Goal: Information Seeking & Learning: Learn about a topic

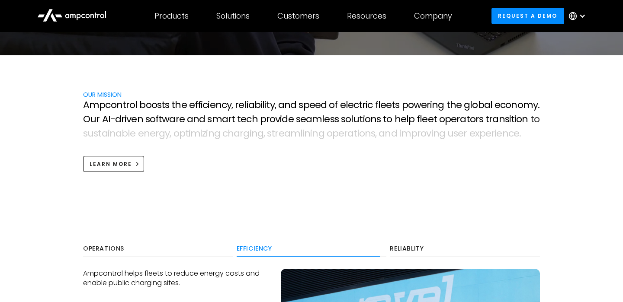
scroll to position [326, 0]
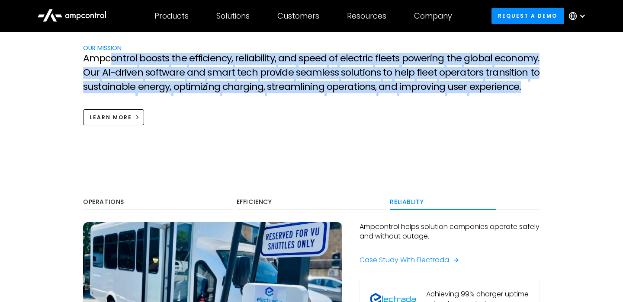
drag, startPoint x: 514, startPoint y: 85, endPoint x: 108, endPoint y: 62, distance: 406.1
click at [108, 62] on p "A m p c o n t r o l b o o s t s t h e e f f i c i e n c y , r e l i a b i l i t…" at bounding box center [311, 74] width 457 height 42
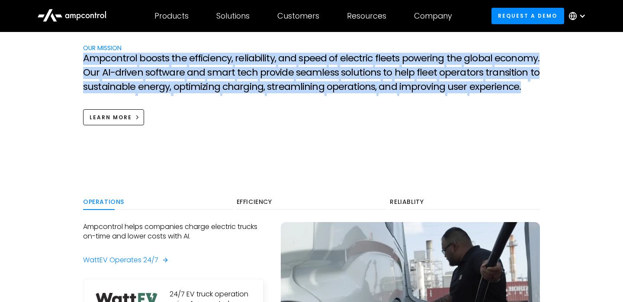
drag, startPoint x: 84, startPoint y: 58, endPoint x: 517, endPoint y: 88, distance: 434.2
click at [517, 88] on p "A m p c o n t r o l b o o s t s t h e e f f i c i e n c y , r e l i a b i l i t…" at bounding box center [311, 74] width 457 height 42
copy p "A m p c o n t r o l b o o s t s t h e e f f i c i e n c y , r e l i a b i l i t…"
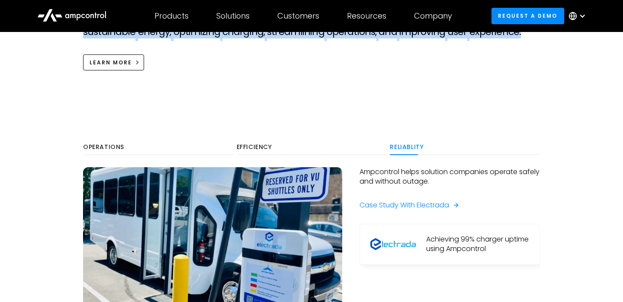
scroll to position [391, 0]
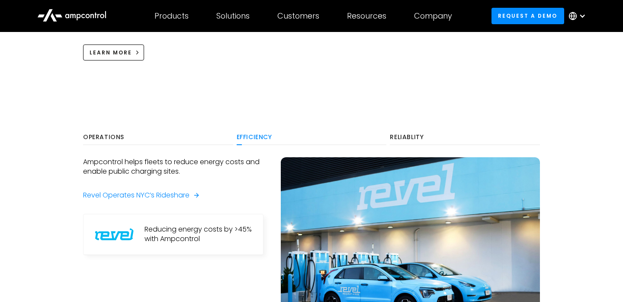
drag, startPoint x: 210, startPoint y: 170, endPoint x: 81, endPoint y: 165, distance: 129.5
click at [81, 164] on div "Operations Efficiency Reliablity Ampcontrol helps companies charge electric tru…" at bounding box center [311, 240] width 474 height 220
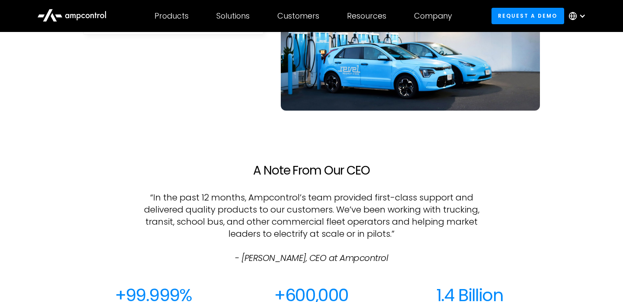
scroll to position [646, 0]
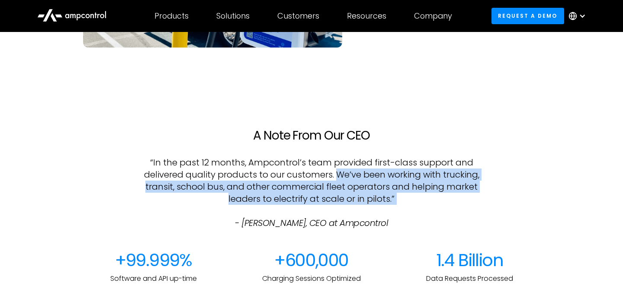
drag, startPoint x: 336, startPoint y: 171, endPoint x: 405, endPoint y: 206, distance: 76.8
click at [405, 206] on p "“In the past 12 months, Ampcontrol’s team provided first-class support and deli…" at bounding box center [311, 193] width 338 height 73
copy p "We’ve been working with trucking, transit, school bus, and other commercial fle…"
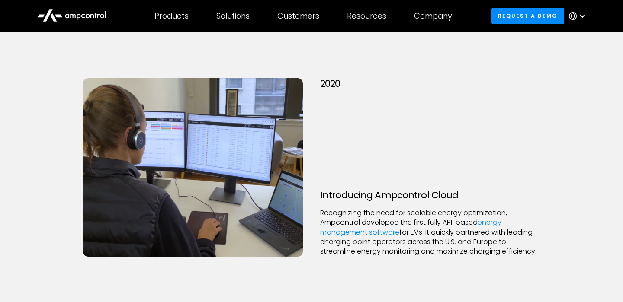
scroll to position [1202, 0]
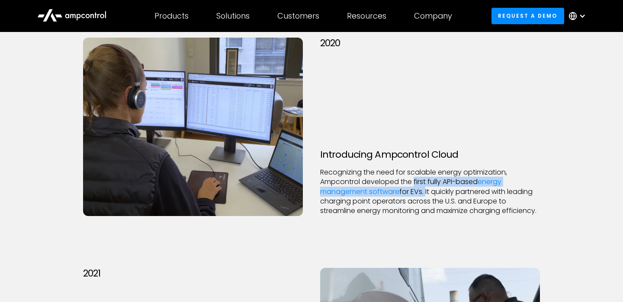
drag, startPoint x: 414, startPoint y: 172, endPoint x: 426, endPoint y: 183, distance: 16.0
click at [426, 183] on p "Recognizing the need for scalable energy optimization, Ampcontrol developed the…" at bounding box center [430, 192] width 220 height 48
copy p "first fully API-based energy management software for EVs."
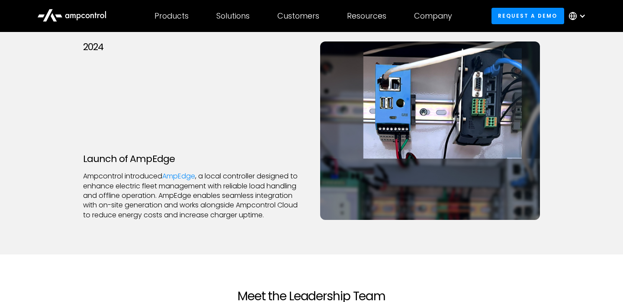
scroll to position [1894, 0]
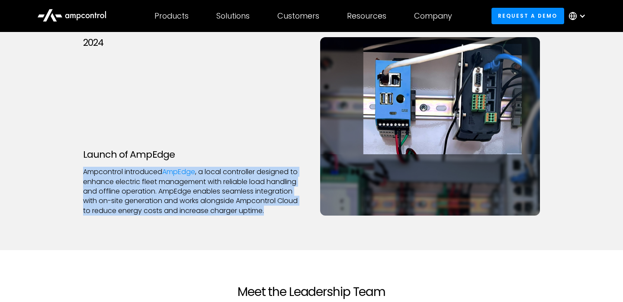
drag, startPoint x: 82, startPoint y: 171, endPoint x: 272, endPoint y: 218, distance: 195.9
click at [272, 218] on div "2024 Launch of AmpEdge Ampcontrol introduced AmpEdge , a local controller desig…" at bounding box center [311, 135] width 474 height 196
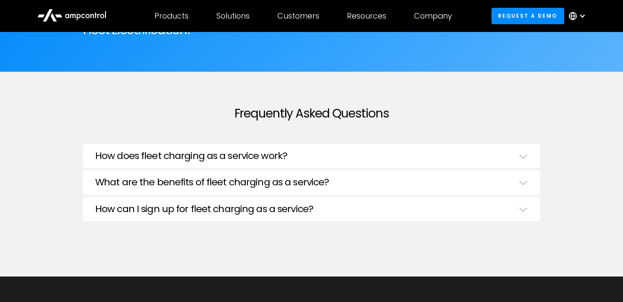
scroll to position [2806, 0]
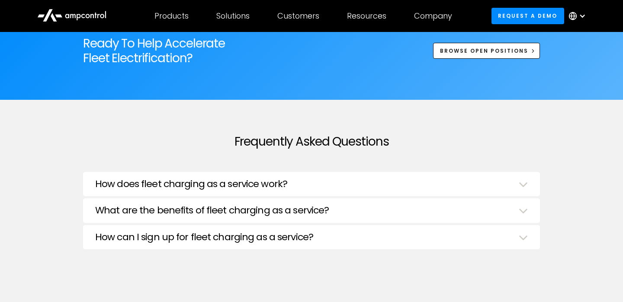
click at [268, 182] on h3 "How does fleet charging as a service work?" at bounding box center [191, 184] width 192 height 11
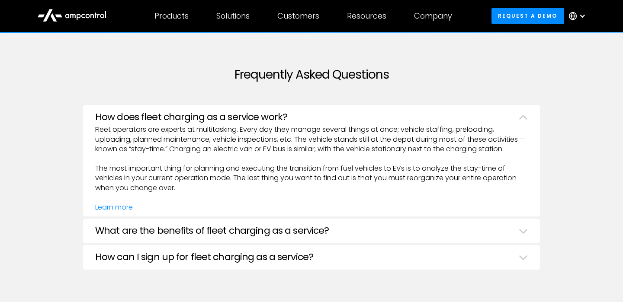
scroll to position [2874, 0]
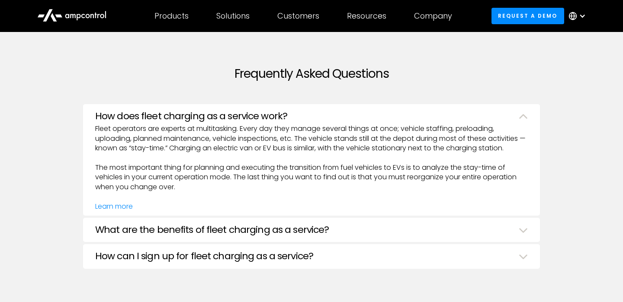
click at [240, 225] on h3 "What are the benefits of fleet charging as a service?" at bounding box center [212, 230] width 234 height 11
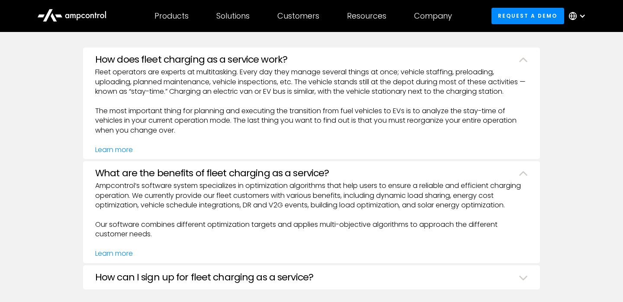
scroll to position [2936, 0]
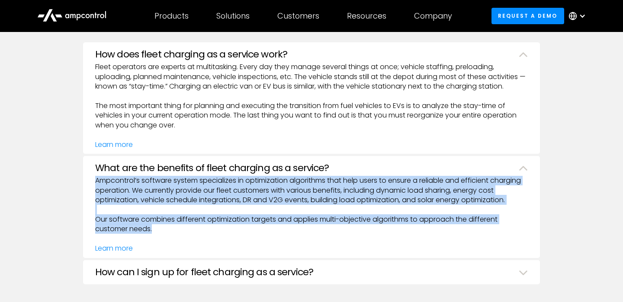
drag, startPoint x: 94, startPoint y: 176, endPoint x: 161, endPoint y: 229, distance: 85.2
click at [161, 229] on div "What are the benefits of fleet charging as a service? Ampcontrol’s software sys…" at bounding box center [311, 207] width 457 height 102
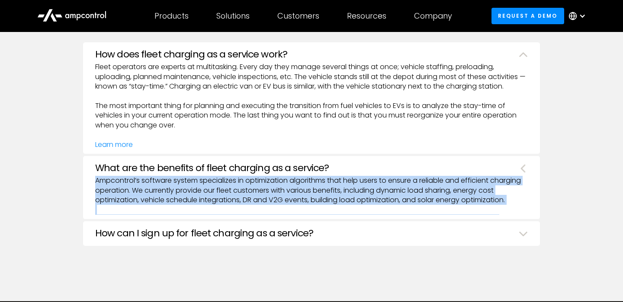
copy p "Ampcontrol’s software system specializes in optimization algorithms that help u…"
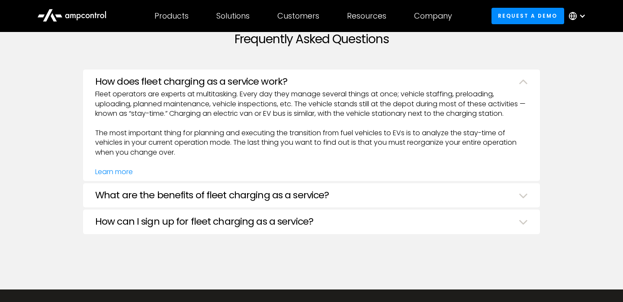
scroll to position [2902, 0]
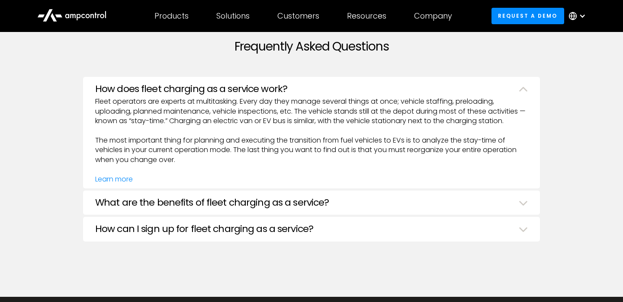
click at [178, 156] on p "Fleet operators are experts at multitasking. Every day they manage several thin…" at bounding box center [311, 140] width 433 height 87
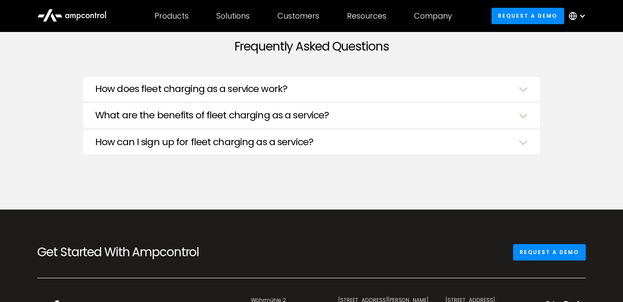
click at [163, 113] on h3 "What are the benefits of fleet charging as a service?" at bounding box center [212, 115] width 234 height 11
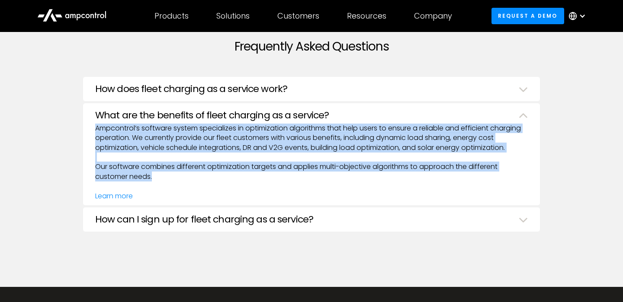
drag, startPoint x: 154, startPoint y: 177, endPoint x: 91, endPoint y: 127, distance: 80.2
click at [91, 127] on div "What are the benefits of fleet charging as a service? Ampcontrol’s software sys…" at bounding box center [311, 154] width 457 height 102
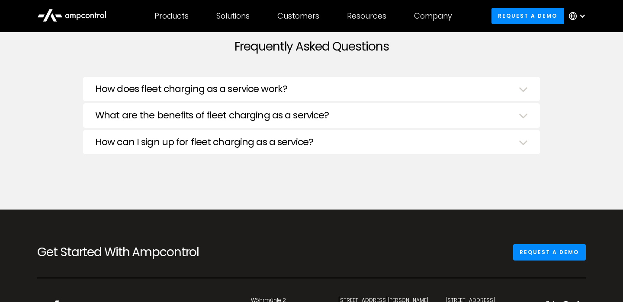
click at [120, 119] on h3 "What are the benefits of fleet charging as a service?" at bounding box center [212, 115] width 234 height 11
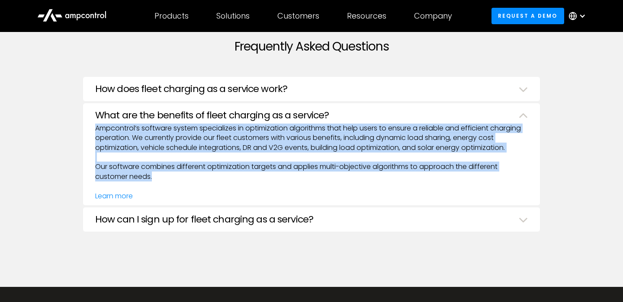
drag, startPoint x: 96, startPoint y: 126, endPoint x: 156, endPoint y: 176, distance: 78.1
click at [156, 176] on p "Ampcontrol’s software system specializes in optimization algorithms that help u…" at bounding box center [311, 162] width 433 height 77
copy p "Ampcontrol’s software system specializes in optimization algorithms that help u…"
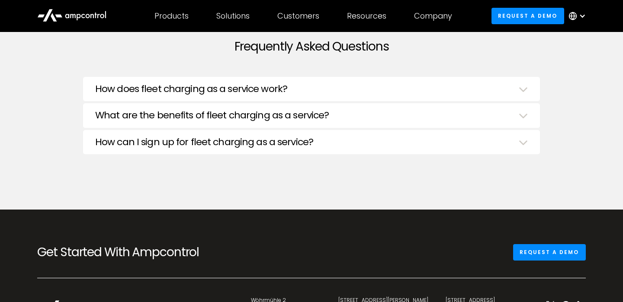
click at [145, 114] on h3 "What are the benefits of fleet charging as a service?" at bounding box center [212, 115] width 234 height 11
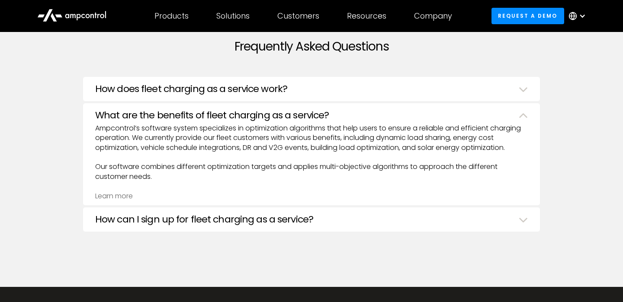
click at [119, 196] on link "Learn more" at bounding box center [114, 196] width 38 height 10
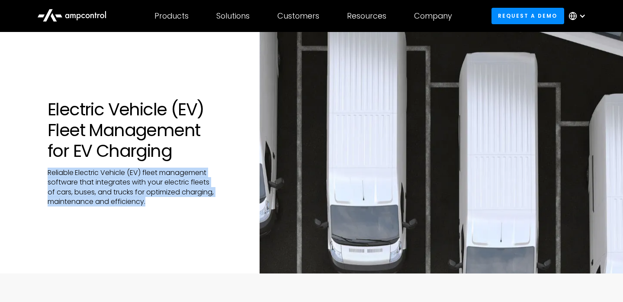
drag, startPoint x: 148, startPoint y: 201, endPoint x: 44, endPoint y: 175, distance: 107.1
click at [44, 175] on div "Electric Vehicle (EV) Fleet Management for EV Charging Reliable Electric Vehicl…" at bounding box center [130, 153] width 260 height 108
copy p "Reliable Electric Vehicle (EV) fleet management software that integrates with y…"
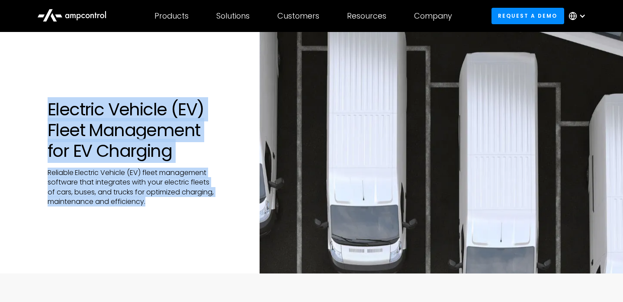
drag, startPoint x: 48, startPoint y: 103, endPoint x: 154, endPoint y: 202, distance: 143.9
click at [154, 202] on div "Electric Vehicle (EV) Fleet Management for EV Charging Reliable Electric Vehicl…" at bounding box center [132, 153] width 169 height 108
copy div "Electric Vehicle (EV) Fleet Management for EV Charging Reliable Electric Vehicl…"
click at [193, 217] on div "Electric Vehicle (EV) Fleet Management for EV Charging Reliable Electric Vehicl…" at bounding box center [311, 153] width 623 height 242
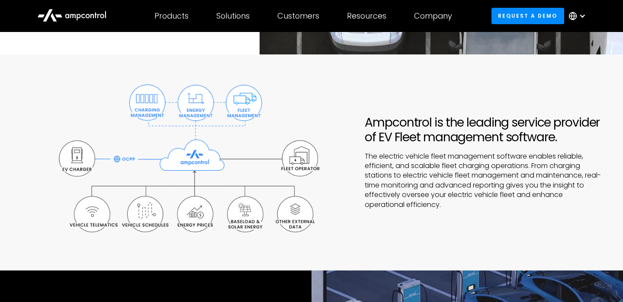
scroll to position [220, 0]
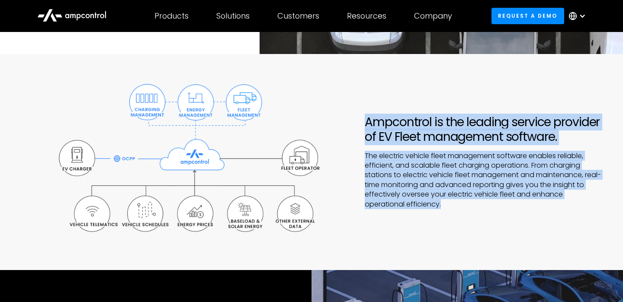
drag, startPoint x: 367, startPoint y: 121, endPoint x: 457, endPoint y: 211, distance: 127.6
click at [457, 211] on div "Ampcontrol is the leading service provider of EV Fleet management software. The…" at bounding box center [311, 162] width 588 height 173
copy div "Ampcontrol is the leading service provider of EV Fleet management software. The…"
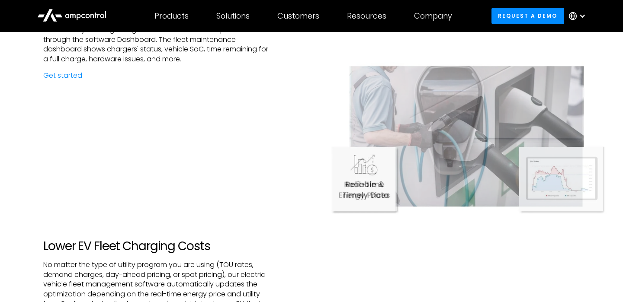
scroll to position [956, 0]
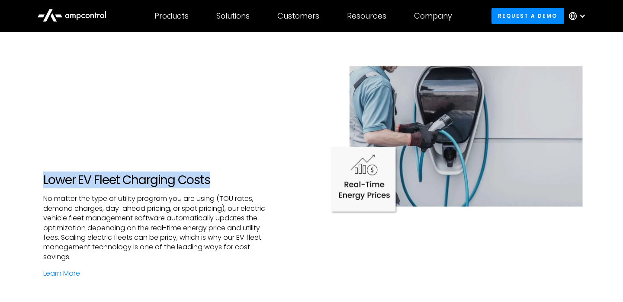
drag, startPoint x: 218, startPoint y: 181, endPoint x: 38, endPoint y: 182, distance: 180.0
click at [38, 182] on div "Lower EV Fleet Charging Costs No matter the type of utility program you are usi…" at bounding box center [156, 226] width 312 height 106
copy h2 "Lower EV Fleet Charging Costs"
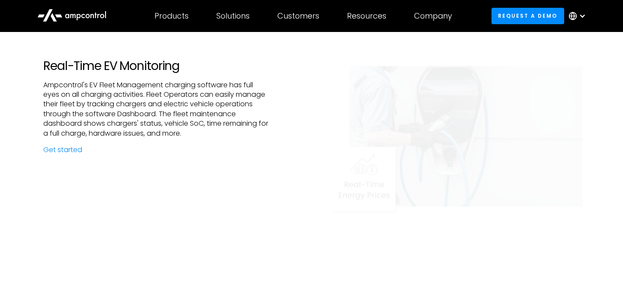
scroll to position [788, 0]
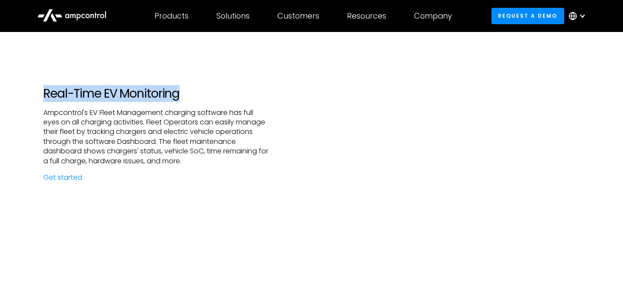
drag, startPoint x: 185, startPoint y: 96, endPoint x: 41, endPoint y: 95, distance: 144.5
click at [41, 95] on div "Real-Time EV Monitoring Ampcontrol's EV Fleet Management charging software has …" at bounding box center [156, 135] width 312 height 96
copy h2 "Real-Time EV Monitoring"
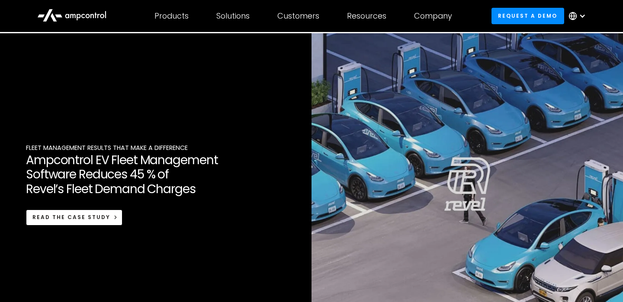
scroll to position [412, 0]
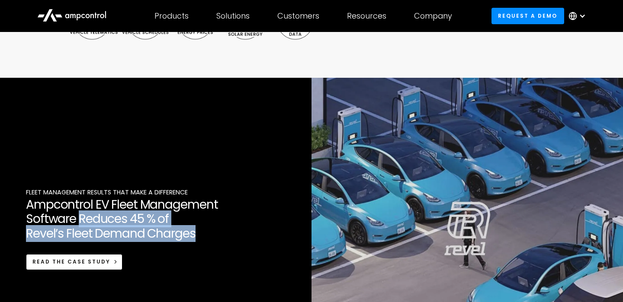
drag, startPoint x: 196, startPoint y: 237, endPoint x: 79, endPoint y: 222, distance: 117.8
click at [79, 222] on h2 "Ampcontrol EV Fleet Management Software Reduces 45 % of Revel’s Fleet Demand Ch…" at bounding box center [156, 220] width 260 height 44
copy h2 "Reduces 45 % of Revel’s Fleet Demand Charges"
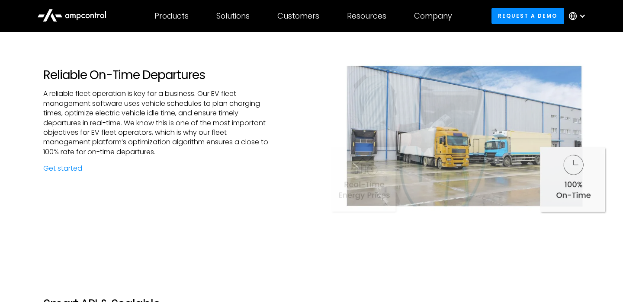
scroll to position [1334, 0]
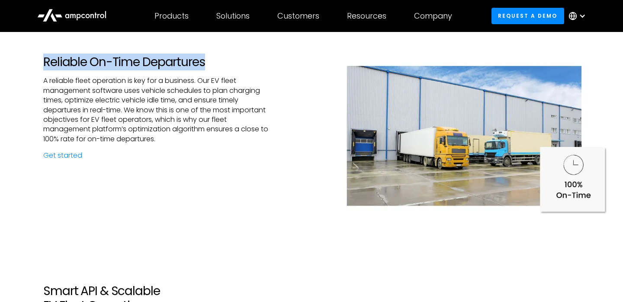
drag, startPoint x: 206, startPoint y: 62, endPoint x: 35, endPoint y: 67, distance: 171.4
click at [35, 67] on div "Reliable On-Time Departures A reliable fleet operation is key for a business. O…" at bounding box center [156, 108] width 312 height 106
copy h2 "Reliable On-Time Departures"
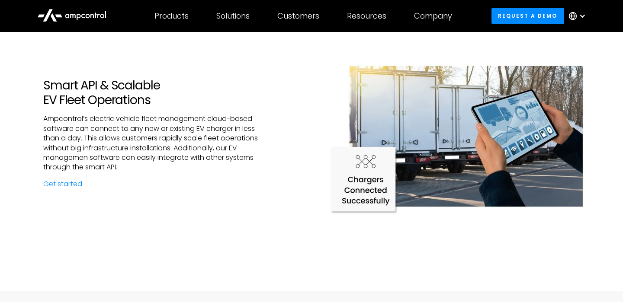
scroll to position [1543, 0]
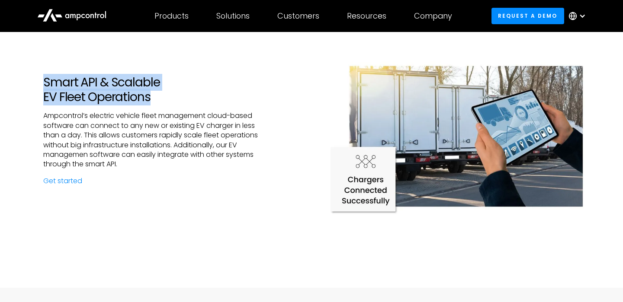
drag, startPoint x: 155, startPoint y: 100, endPoint x: 36, endPoint y: 85, distance: 119.5
click at [36, 85] on div "Smart API & Scalable EV Fleet Operations Ampcontrol’s electric vehicle fleet ma…" at bounding box center [156, 130] width 312 height 111
copy h2 "Smart API & Scalable EV Fleet Operations"
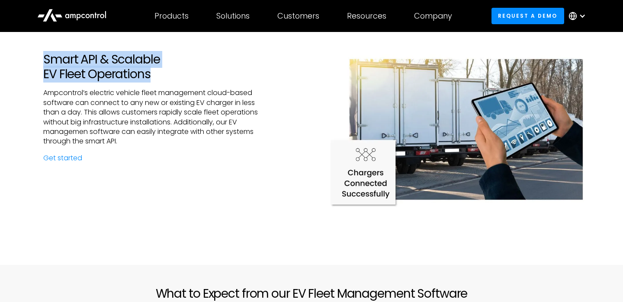
scroll to position [1567, 0]
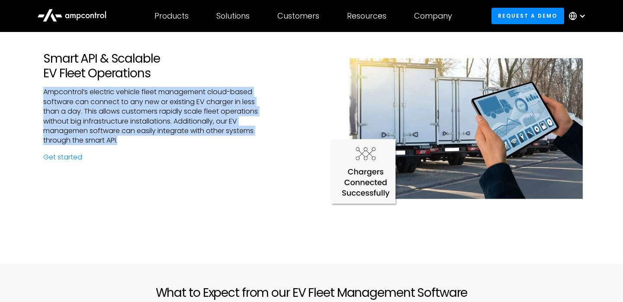
drag, startPoint x: 43, startPoint y: 92, endPoint x: 139, endPoint y: 140, distance: 107.0
click at [139, 140] on p "Ampcontrol’s electric vehicle fleet management cloud-based software can connect…" at bounding box center [155, 116] width 225 height 58
copy p "Ampcontrol’s electric vehicle fleet management cloud-based software can connect…"
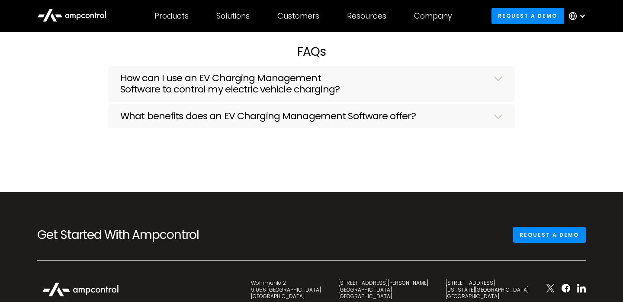
scroll to position [2629, 0]
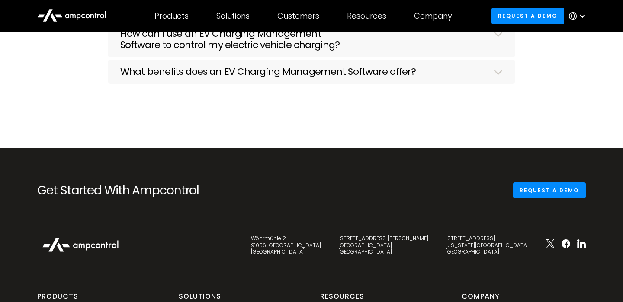
click at [222, 77] on h3 "What benefits does an EV Charging Management Software offer?" at bounding box center [268, 71] width 296 height 11
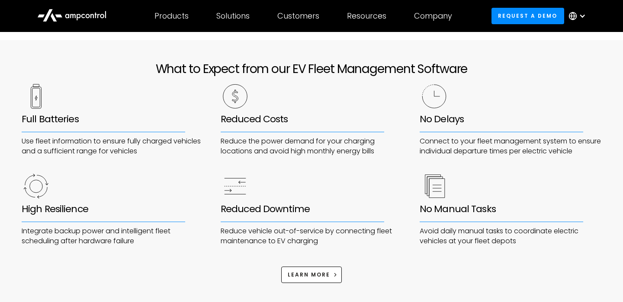
scroll to position [1749, 0]
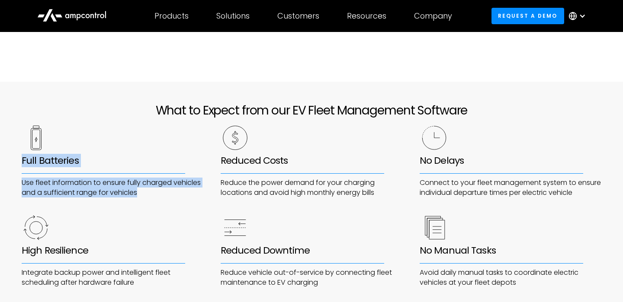
drag, startPoint x: 141, startPoint y: 195, endPoint x: 21, endPoint y: 162, distance: 123.9
click at [21, 162] on div "What to Expect from our EV Fleet Management Software Full Batteries Use fleet i…" at bounding box center [311, 195] width 623 height 184
copy div "Full Batteries Use fleet information to ensure fully charged vehicles and a suf…"
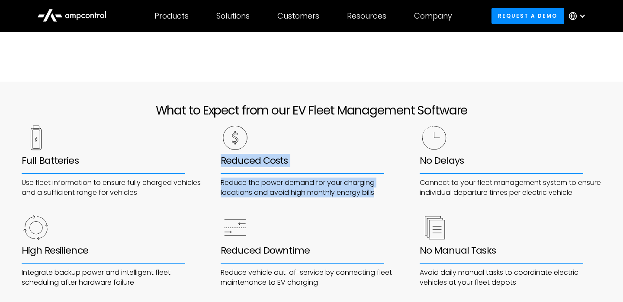
drag, startPoint x: 379, startPoint y: 194, endPoint x: 219, endPoint y: 159, distance: 164.2
click at [219, 159] on div "Full Batteries Use fleet information to ensure fully charged vehicles and a suf…" at bounding box center [312, 206] width 580 height 163
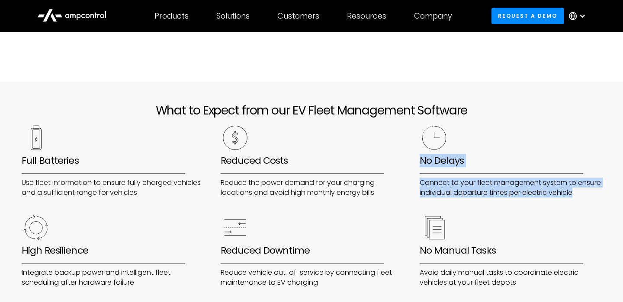
drag, startPoint x: 450, startPoint y: 204, endPoint x: 418, endPoint y: 156, distance: 58.3
click at [418, 156] on div "Full Batteries Use fleet information to ensure fully charged vehicles and a suf…" at bounding box center [312, 206] width 580 height 163
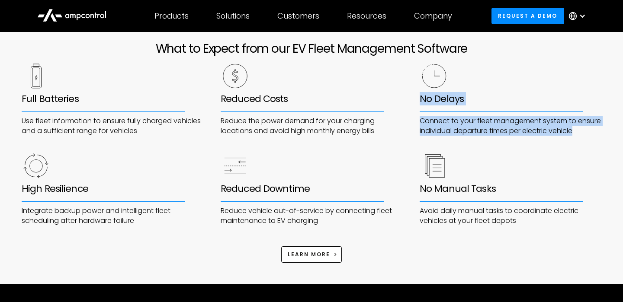
scroll to position [1794, 0]
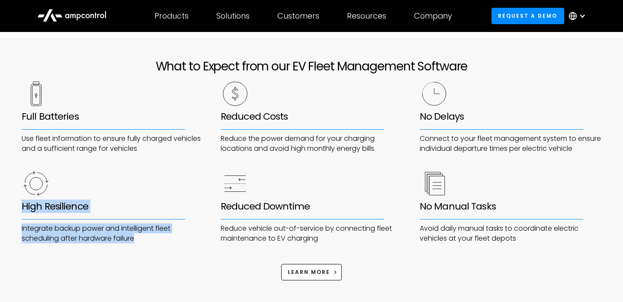
drag, startPoint x: 140, startPoint y: 250, endPoint x: 18, endPoint y: 214, distance: 127.1
click at [18, 214] on div "What to Expect from our EV Fleet Management Software Full Batteries Use fleet i…" at bounding box center [311, 151] width 623 height 184
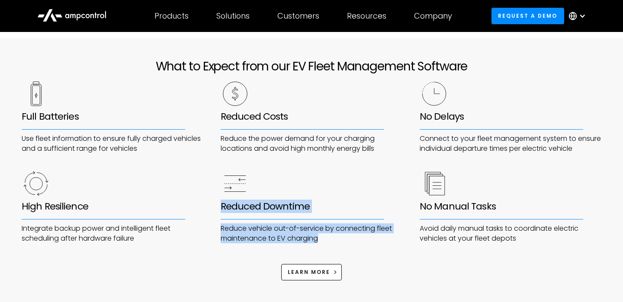
drag, startPoint x: 327, startPoint y: 251, endPoint x: 222, endPoint y: 217, distance: 110.8
click at [222, 217] on div "Reduced Downtime Reduce vehicle out-of-service by connecting fleet maintenance …" at bounding box center [312, 207] width 182 height 73
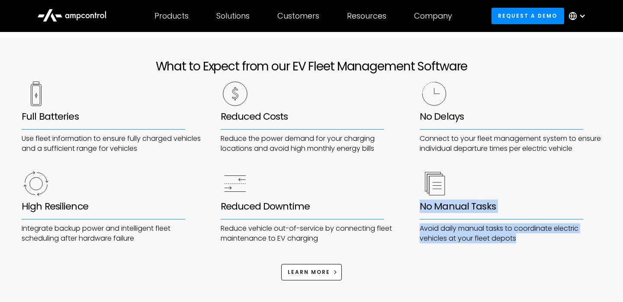
drag, startPoint x: 526, startPoint y: 247, endPoint x: 418, endPoint y: 213, distance: 112.9
click at [418, 213] on div "Full Batteries Use fleet information to ensure fully charged vehicles and a suf…" at bounding box center [312, 162] width 580 height 163
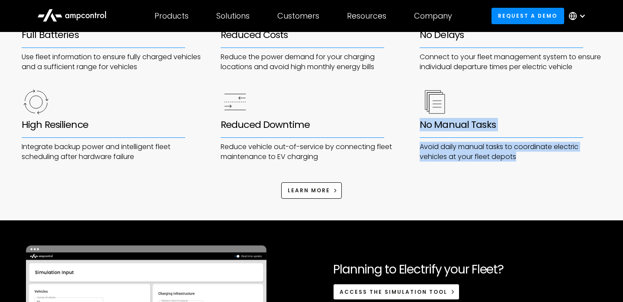
scroll to position [1883, 0]
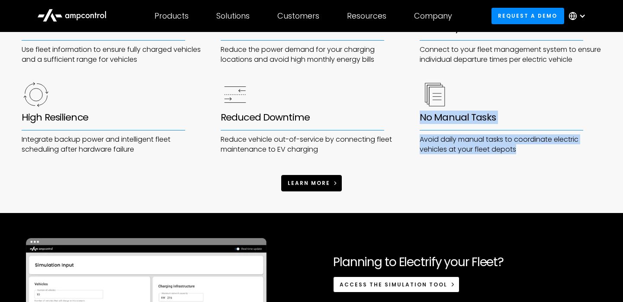
click at [297, 187] on span "learn more" at bounding box center [309, 183] width 42 height 7
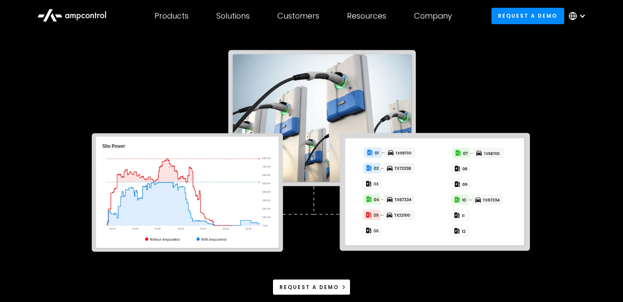
scroll to position [26, 0]
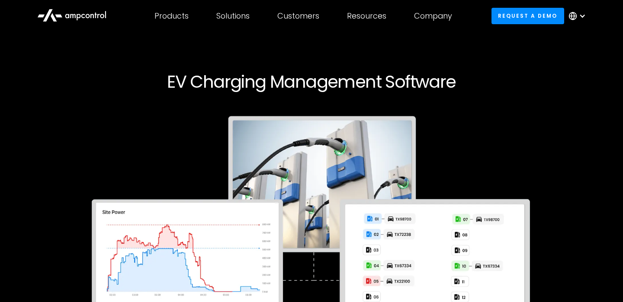
click at [374, 77] on h1 "EV Charging Management Software" at bounding box center [311, 81] width 457 height 21
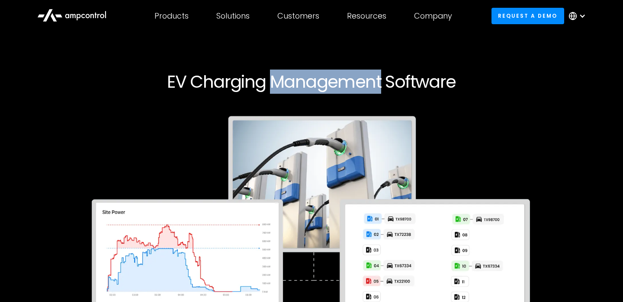
click at [374, 77] on h1 "EV Charging Management Software" at bounding box center [311, 81] width 457 height 21
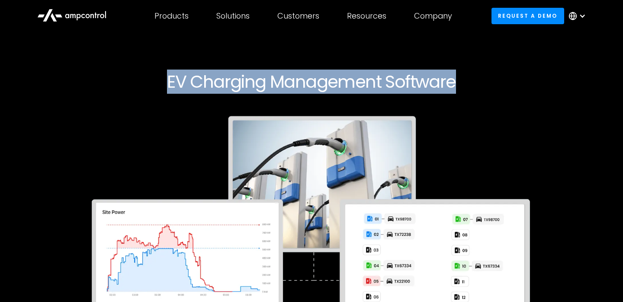
click at [374, 77] on h1 "EV Charging Management Software" at bounding box center [311, 81] width 457 height 21
copy h1 "EV Charging Management Software"
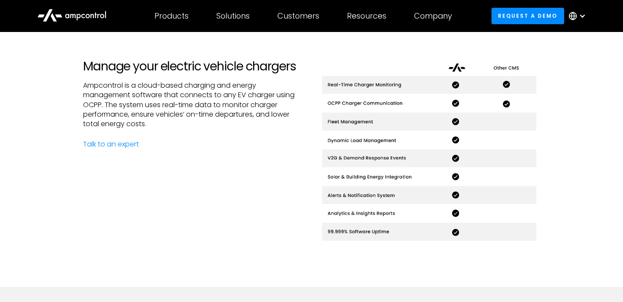
scroll to position [373, 0]
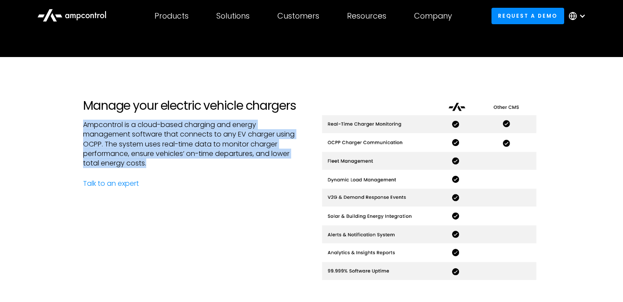
drag, startPoint x: 84, startPoint y: 123, endPoint x: 161, endPoint y: 171, distance: 90.6
click at [161, 171] on div "Manage your electric vehicle chargers Ampcontrol is a cloud-based charging and …" at bounding box center [194, 192] width 222 height 186
copy p "Ampcontrol is a cloud-based charging and energy management software that connec…"
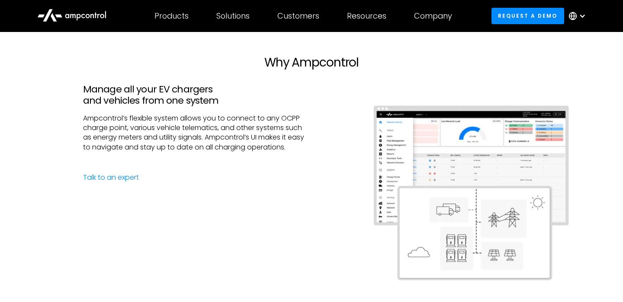
scroll to position [988, 0]
